Goal: Information Seeking & Learning: Learn about a topic

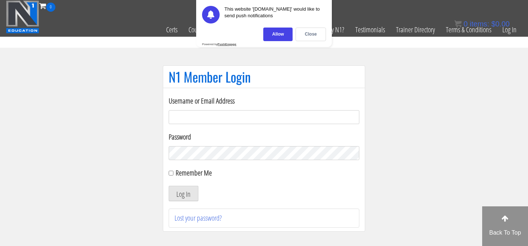
click at [217, 120] on input "Username or Email Address" at bounding box center [264, 117] width 191 height 14
type input "malte@mtmgym.de"
click at [195, 174] on label "Remember Me" at bounding box center [194, 173] width 36 height 10
click at [173, 174] on input "Remember Me" at bounding box center [171, 172] width 5 height 5
checkbox input "true"
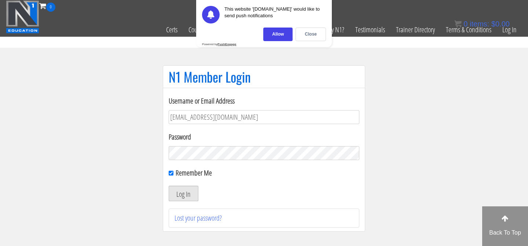
click at [191, 189] on button "Log In" at bounding box center [184, 193] width 30 height 15
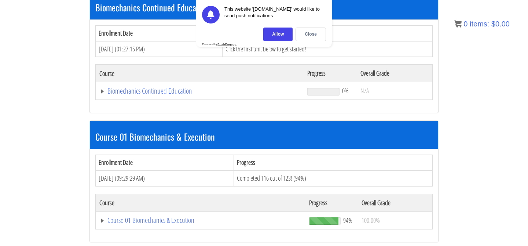
scroll to position [237, 0]
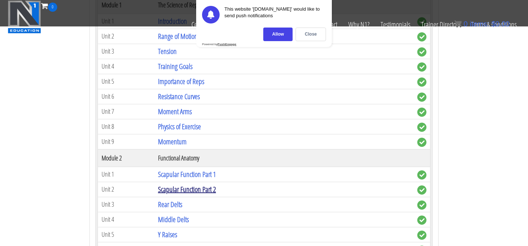
scroll to position [355, 0]
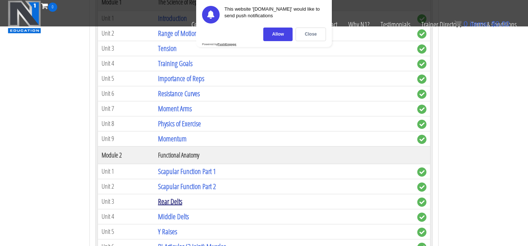
click at [175, 203] on link "Rear Delts" at bounding box center [170, 201] width 24 height 10
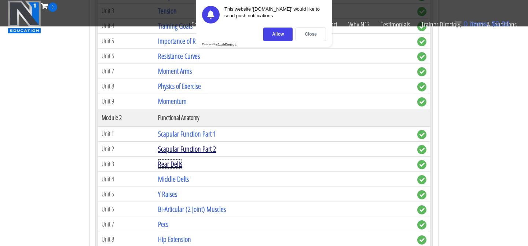
scroll to position [393, 0]
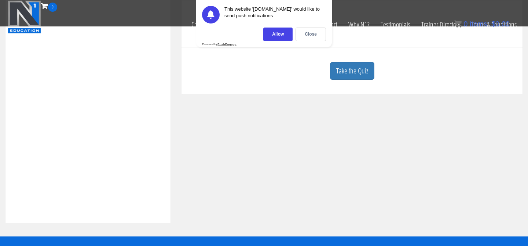
scroll to position [240, 0]
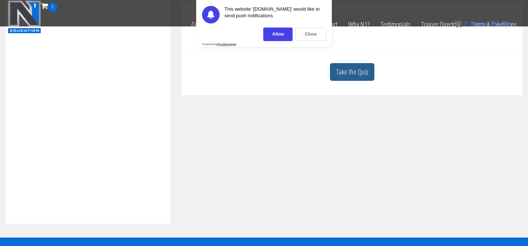
click at [349, 74] on link "Take the Quiz" at bounding box center [352, 72] width 44 height 18
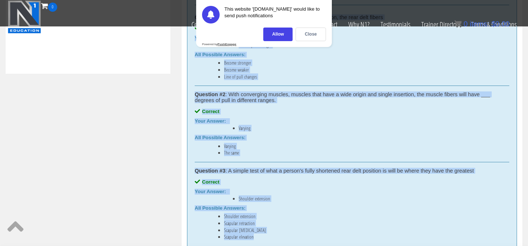
scroll to position [399, 0]
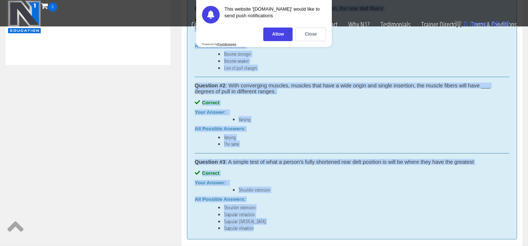
drag, startPoint x: 194, startPoint y: 138, endPoint x: 285, endPoint y: 232, distance: 130.9
click at [285, 232] on div "Correct answers for: Rear Delts Question #1 : As the scapula changes orientatio…" at bounding box center [352, 109] width 330 height 260
click at [274, 188] on li "Shoulder extension" at bounding box center [367, 190] width 256 height 6
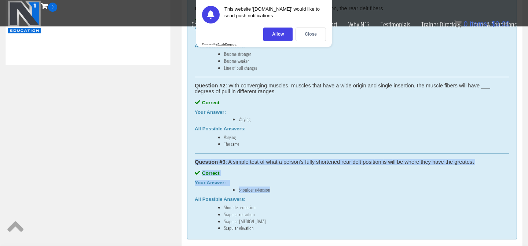
drag, startPoint x: 274, startPoint y: 188, endPoint x: 195, endPoint y: 160, distance: 83.3
click at [195, 160] on div "Question #3 : A simple test of what a person's fully shortened rear delt positi…" at bounding box center [352, 191] width 315 height 77
copy div "Question #3 : A simple test of what a person's fully shortened rear delt positi…"
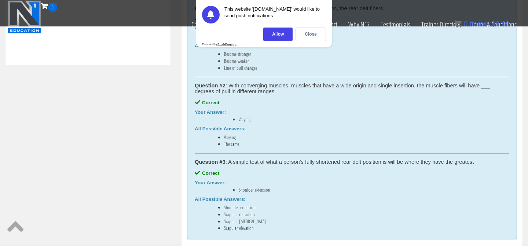
click at [268, 225] on li "Scapular elevation" at bounding box center [359, 228] width 271 height 6
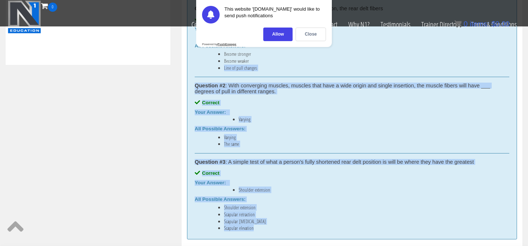
drag, startPoint x: 262, startPoint y: 226, endPoint x: 218, endPoint y: 69, distance: 163.6
click at [218, 69] on div "Correct answers for: Rear Delts Question #1 : As the scapula changes orientatio…" at bounding box center [352, 109] width 330 height 260
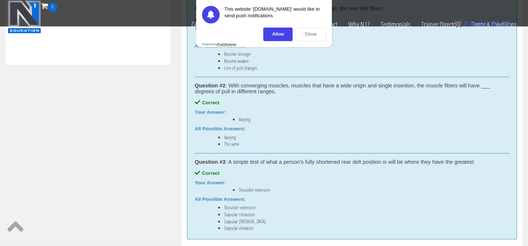
click at [309, 33] on div "Close" at bounding box center [310, 34] width 30 height 14
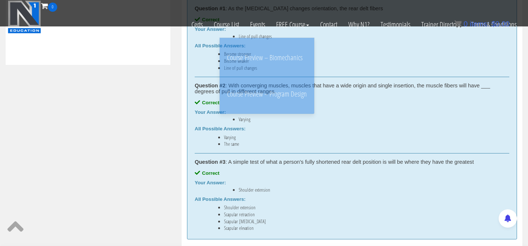
click at [202, 40] on div "Question #1 : As the scapula changes orientation, the rear delt fibers Correct …" at bounding box center [352, 38] width 315 height 77
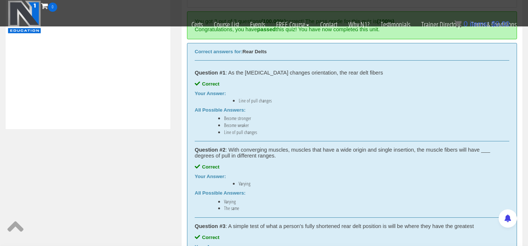
scroll to position [332, 0]
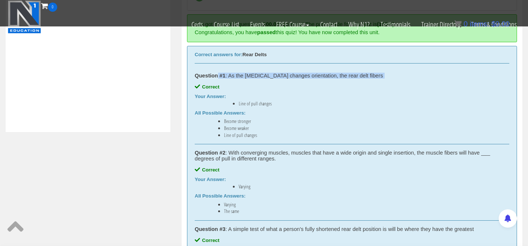
drag, startPoint x: 192, startPoint y: 78, endPoint x: 218, endPoint y: 74, distance: 26.0
click at [218, 74] on div "Correct answers for: Rear Delts Question #1 : As the scapula changes orientatio…" at bounding box center [352, 176] width 330 height 260
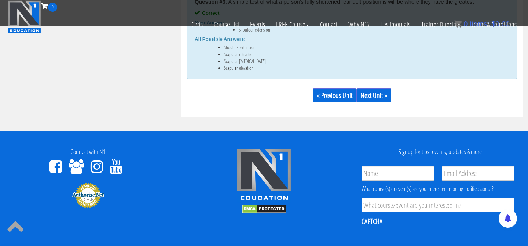
scroll to position [521, 0]
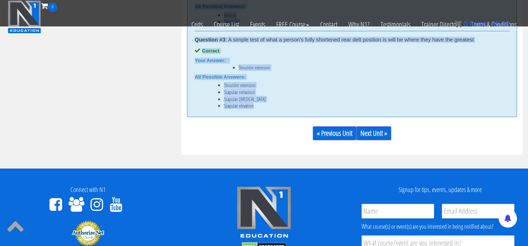
copy div "Question #1 : As the scapula changes orientation, the rear delt fibers Correct …"
drag, startPoint x: 195, startPoint y: 76, endPoint x: 276, endPoint y: 108, distance: 87.7
